Goal: Task Accomplishment & Management: Use online tool/utility

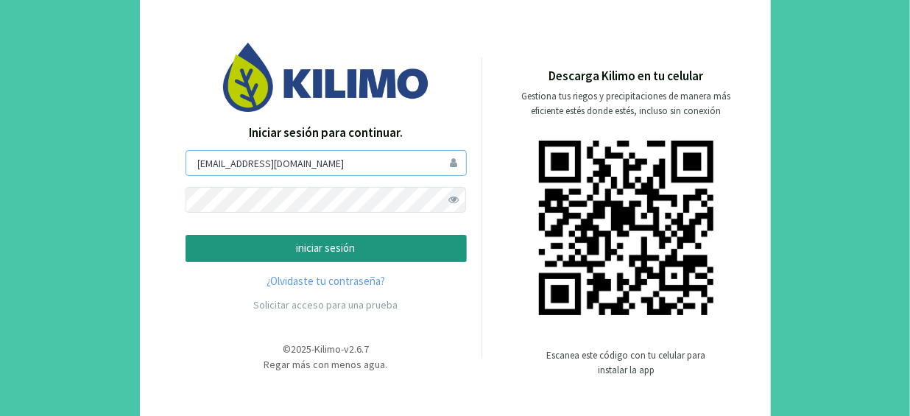
click at [379, 159] on input "[EMAIL_ADDRESS][DOMAIN_NAME]" at bounding box center [325, 163] width 281 height 26
type input "[EMAIL_ADDRESS][DOMAIN_NAME]"
click at [358, 248] on p "iniciar sesión" at bounding box center [326, 248] width 256 height 17
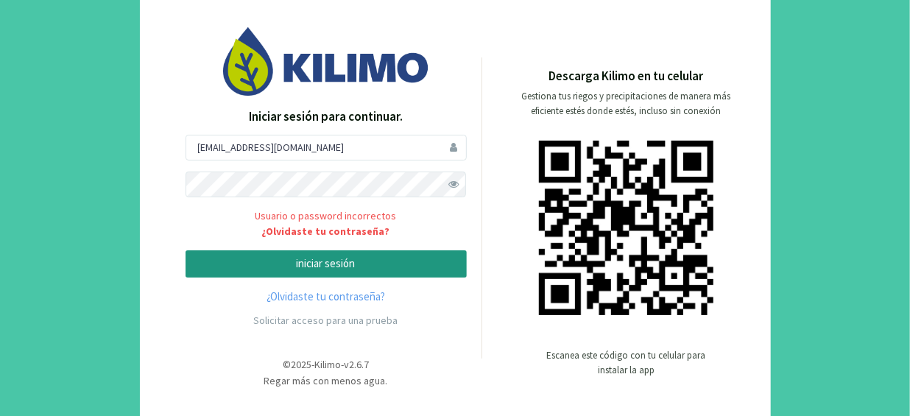
click at [449, 181] on span at bounding box center [454, 184] width 26 height 26
click at [185, 250] on button "iniciar sesión" at bounding box center [325, 263] width 281 height 27
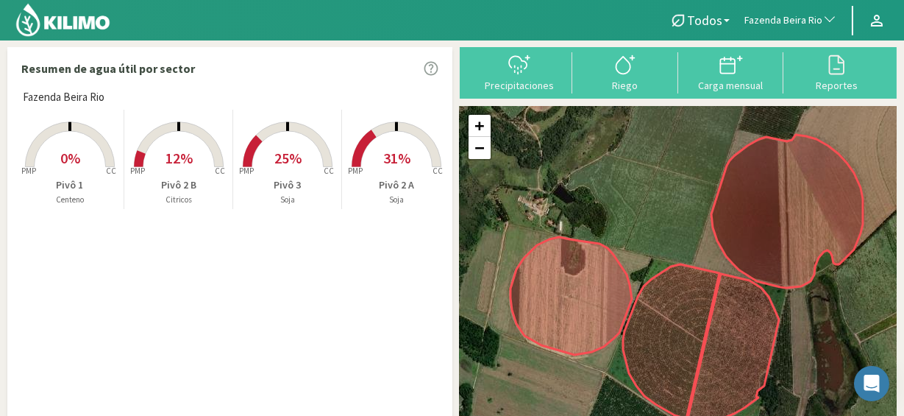
click at [166, 164] on span "12%" at bounding box center [179, 158] width 27 height 18
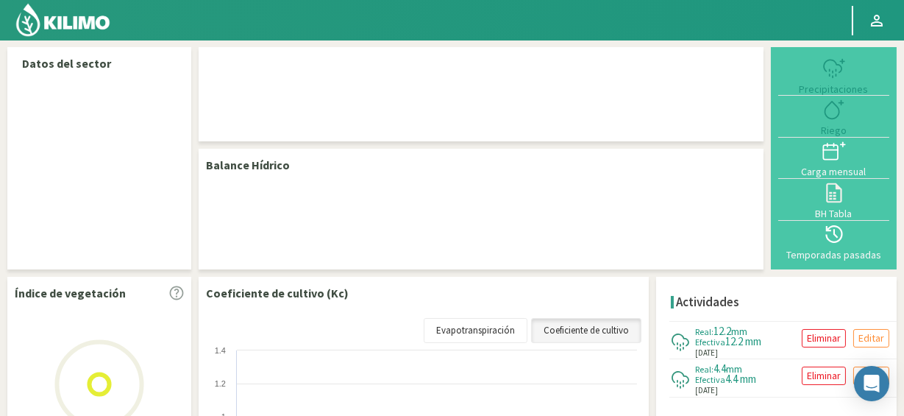
select select "103: Object"
select select "2: Object"
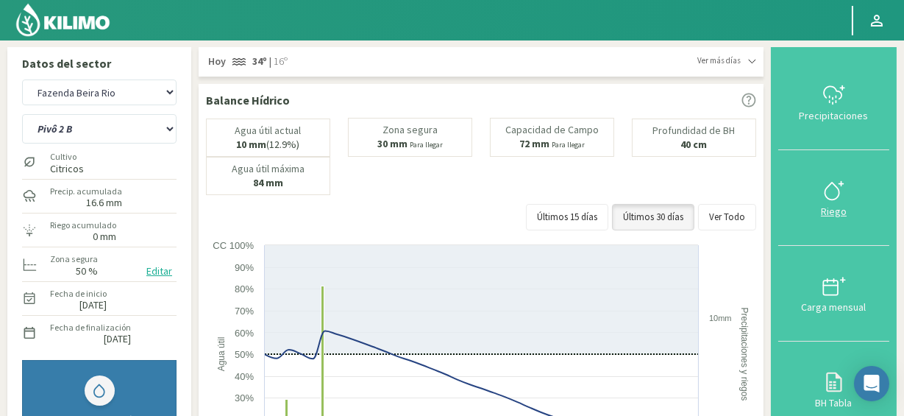
click at [832, 210] on div "Riego" at bounding box center [834, 211] width 102 height 10
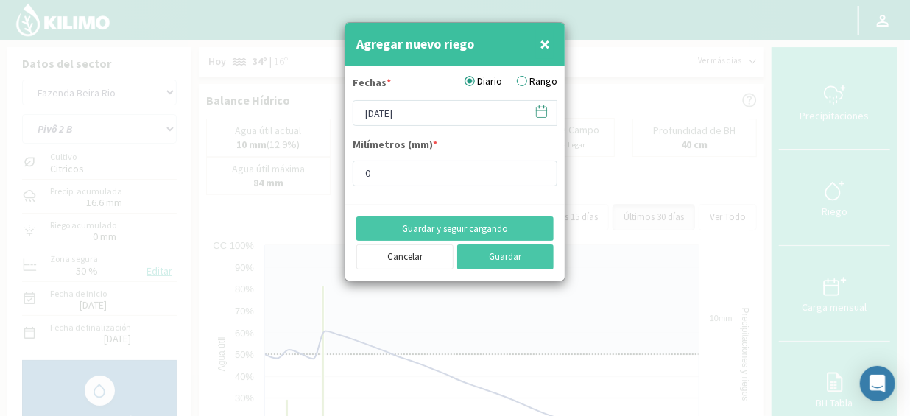
click at [548, 43] on span "×" at bounding box center [544, 44] width 10 height 24
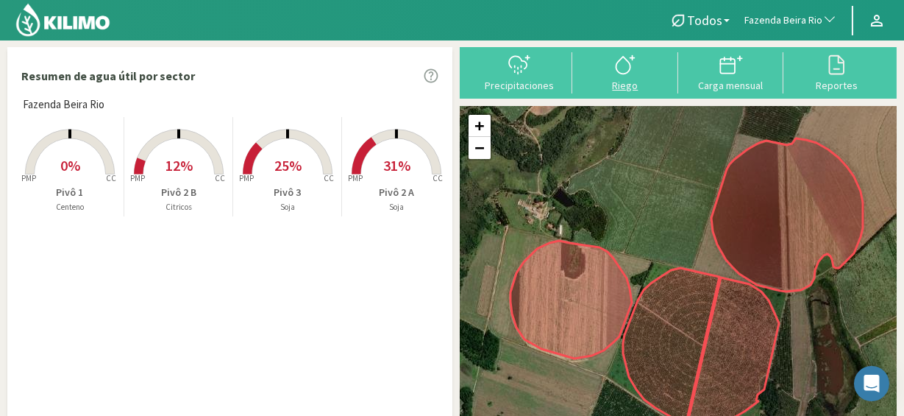
click at [607, 68] on div at bounding box center [625, 65] width 97 height 24
select select "103: Object"
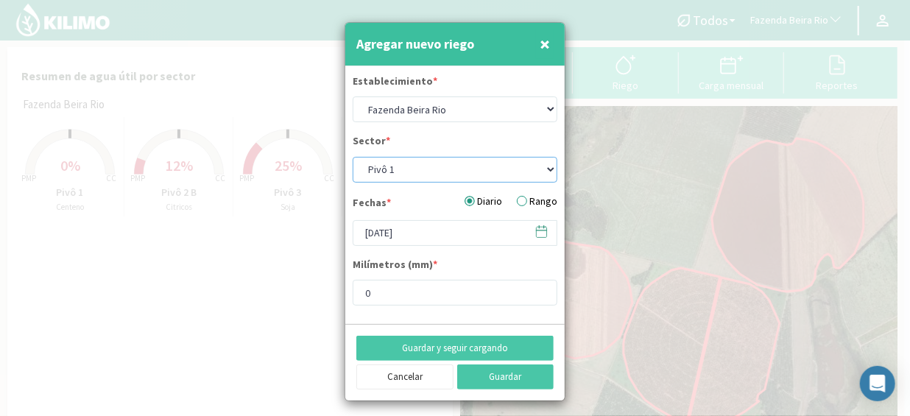
click at [454, 169] on select "Pivô 1 Pivô 2 A Pivô 2 B Pivô 3" at bounding box center [454, 170] width 205 height 26
click at [352, 157] on select "Pivô 1 Pivô 2 A Pivô 2 B Pivô 3" at bounding box center [454, 170] width 205 height 26
click at [472, 132] on form "Establecimiento * Agr. Cardonal Agr. El Carmelo Agrícola Bakia Agrícola Bakia -…" at bounding box center [454, 195] width 219 height 258
click at [485, 283] on input "0" at bounding box center [454, 293] width 205 height 26
click at [513, 260] on div "Milímetros (mm) * 0" at bounding box center [454, 281] width 205 height 49
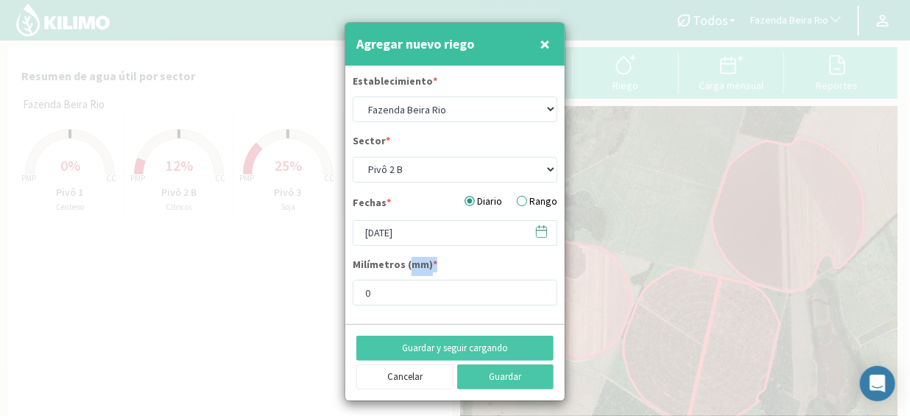
drag, startPoint x: 442, startPoint y: 261, endPoint x: 410, endPoint y: 266, distance: 32.7
click at [409, 265] on div "Milímetros (mm) * 0" at bounding box center [454, 281] width 205 height 49
click at [493, 266] on div "Milímetros (mm) * 0" at bounding box center [454, 281] width 205 height 49
click at [451, 83] on div "Establecimiento * Agr. Cardonal Agr. El Carmelo Agrícola Bakia Agrícola Bakia -…" at bounding box center [454, 98] width 205 height 49
click at [549, 40] on span "×" at bounding box center [544, 44] width 10 height 24
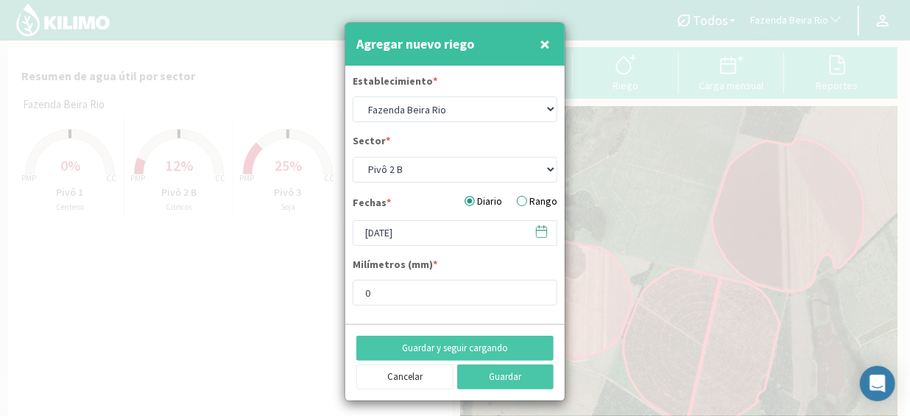
select select "10: Object"
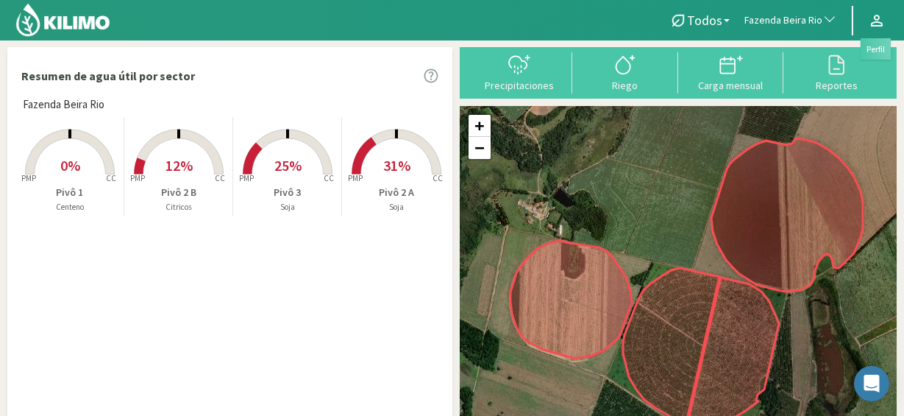
click at [884, 18] on icon at bounding box center [877, 21] width 18 height 18
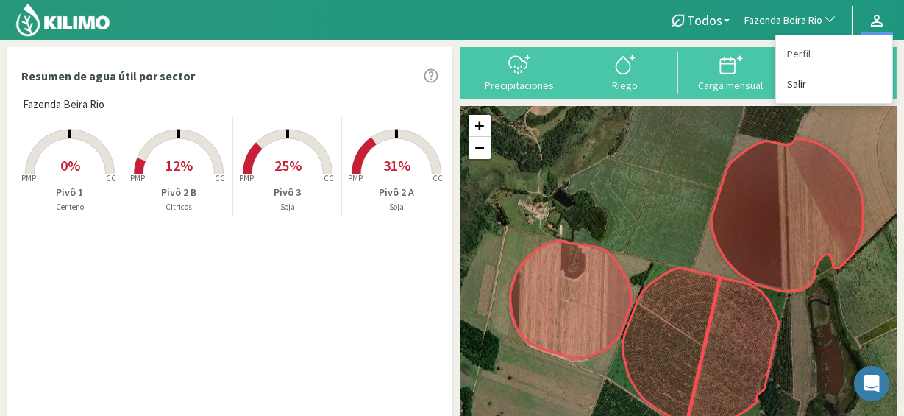
click at [806, 82] on link "Salir" at bounding box center [834, 84] width 116 height 30
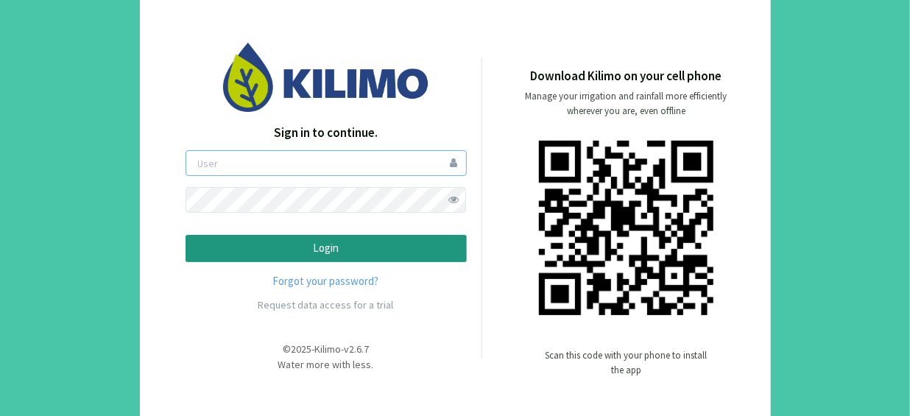
type input "[EMAIL_ADDRESS][DOMAIN_NAME]"
click at [350, 247] on p "Login" at bounding box center [326, 248] width 256 height 17
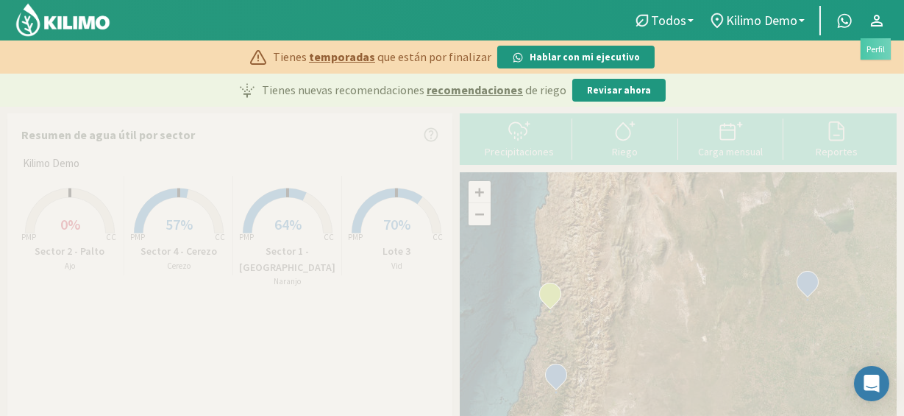
click at [881, 21] on icon at bounding box center [877, 21] width 18 height 18
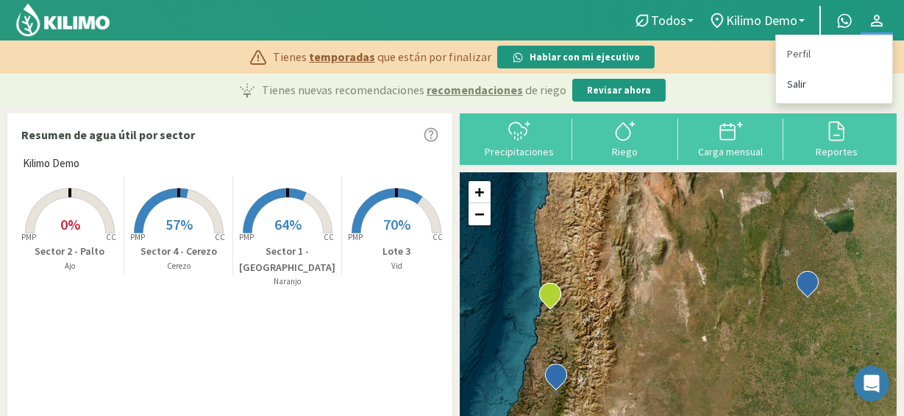
click at [823, 85] on link "Salir" at bounding box center [834, 84] width 116 height 30
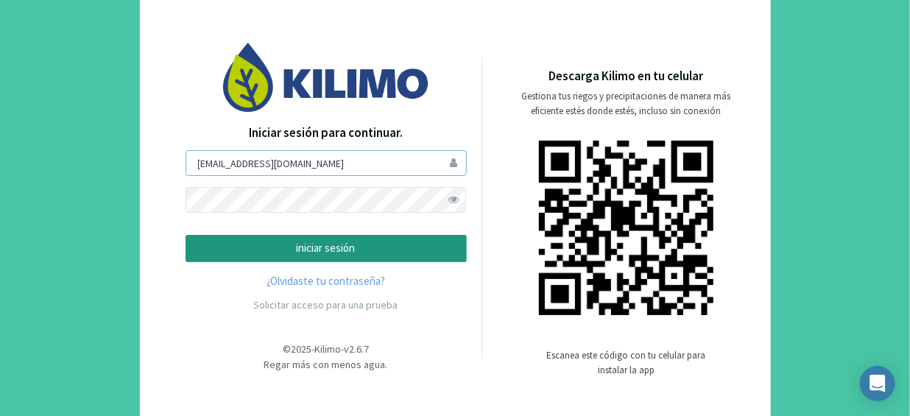
click at [320, 166] on input "pepesanchez@kilimo.com" at bounding box center [325, 163] width 281 height 26
type input "mayco@kilimoagtech.com"
click at [341, 251] on p "iniciar sesión" at bounding box center [326, 248] width 256 height 17
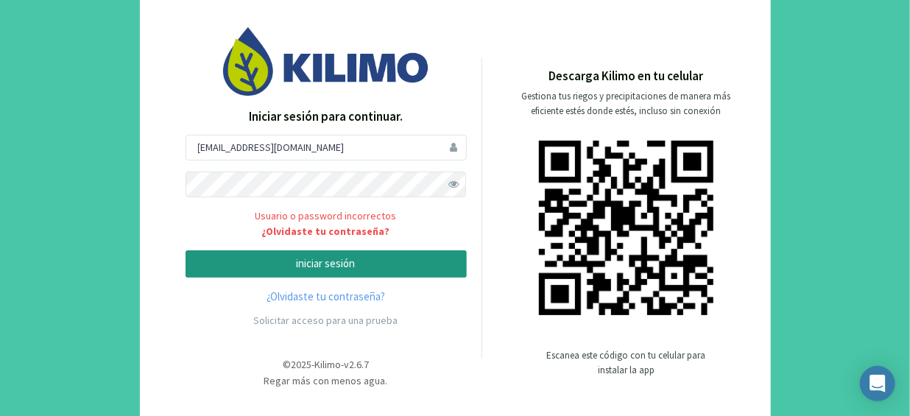
click at [448, 186] on span at bounding box center [454, 184] width 26 height 26
click at [185, 250] on button "iniciar sesión" at bounding box center [325, 263] width 281 height 27
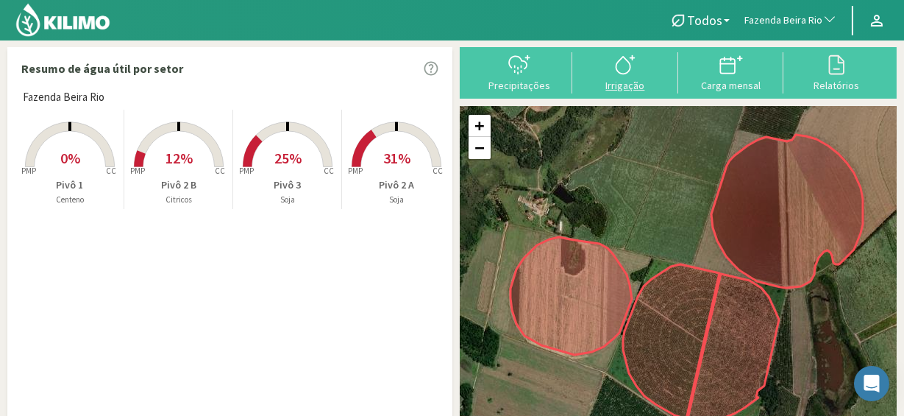
click at [628, 77] on svg-icon at bounding box center [626, 72] width 24 height 13
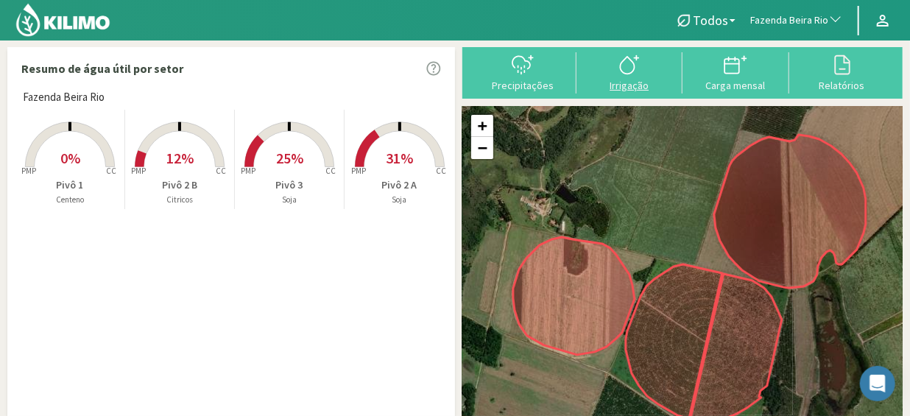
select select "103: Object"
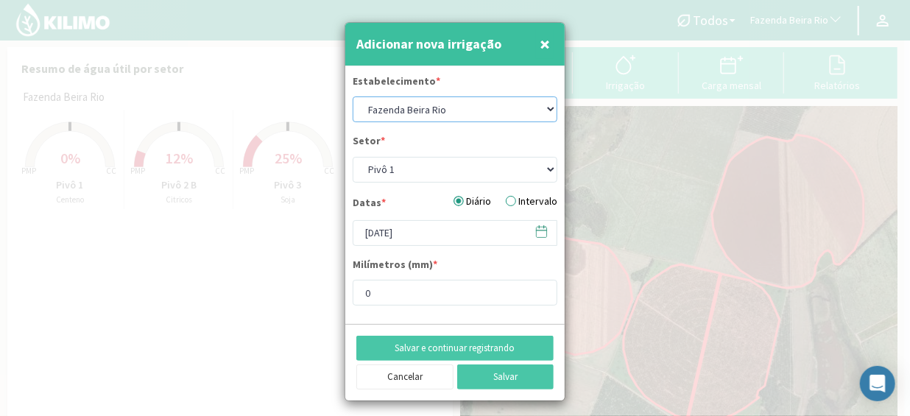
click at [499, 105] on select "Agr. Cardonal Agr. El Carmelo Agrícola Bakia Agrícola Bakia - IC Agrícola Exser…" at bounding box center [454, 109] width 205 height 26
click at [352, 96] on select "Agr. Cardonal Agr. El Carmelo Agrícola Bakia Agrícola Bakia - IC Agrícola Exser…" at bounding box center [454, 109] width 205 height 26
click at [484, 174] on select "Pivô 1 Pivô 2 A Pivô 2 B Pivô 3" at bounding box center [454, 170] width 205 height 26
select select "12: Object"
click at [352, 157] on select "Pivô 1 Pivô 2 A Pivô 2 B Pivô 3" at bounding box center [454, 170] width 205 height 26
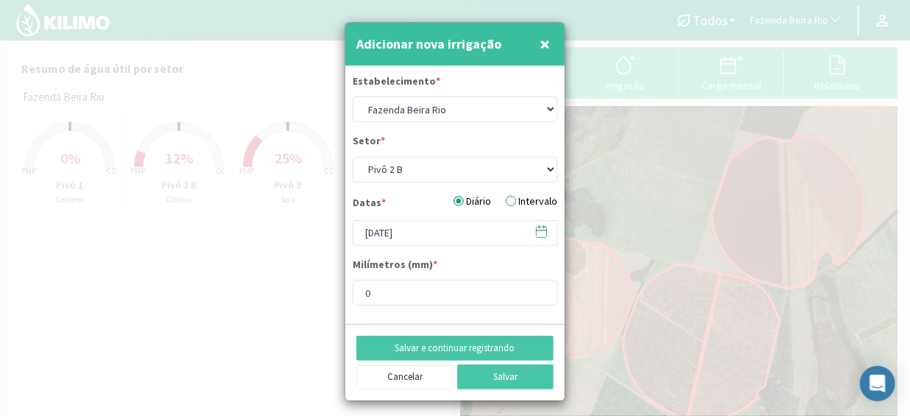
click at [447, 134] on div "Setor * Pivô 1 Pivô 2 A Pivô 2 B Pivô 3" at bounding box center [454, 157] width 205 height 49
drag, startPoint x: 437, startPoint y: 263, endPoint x: 425, endPoint y: 263, distance: 12.5
click at [425, 263] on div "Milímetros (mm) * 0" at bounding box center [454, 281] width 205 height 49
click at [464, 266] on div "Milímetros (mm) * 0" at bounding box center [454, 281] width 205 height 49
click at [482, 234] on input "22/08/2025" at bounding box center [454, 233] width 205 height 26
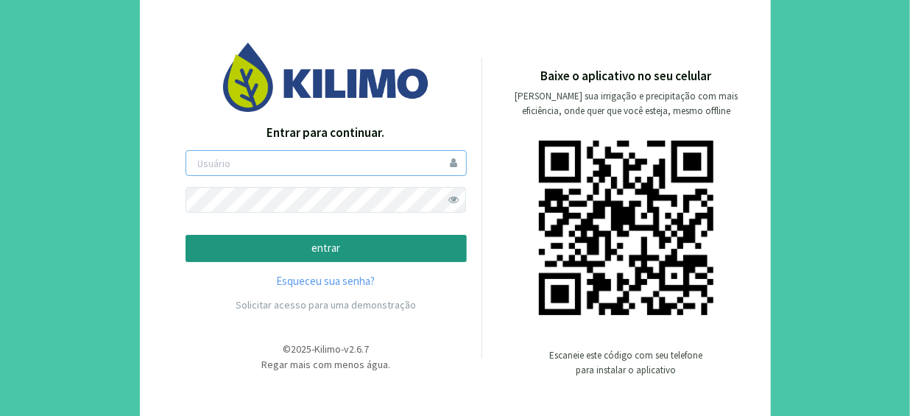
type input "pepesanchez@kilimo.com"
click at [362, 243] on p "entrar" at bounding box center [326, 248] width 256 height 17
